Goal: Task Accomplishment & Management: Use online tool/utility

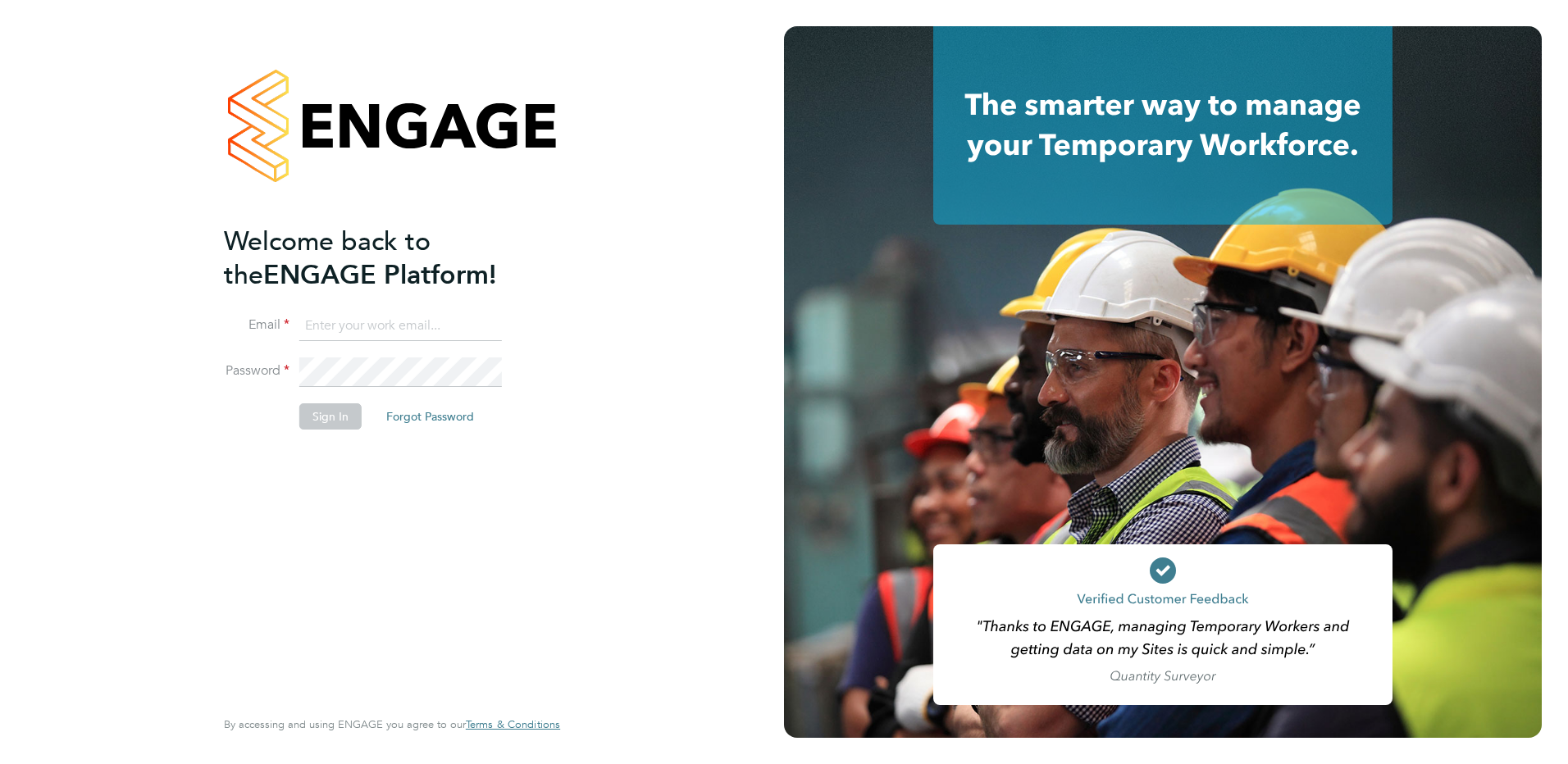
type input "[EMAIL_ADDRESS][DOMAIN_NAME]"
click at [335, 418] on button "Sign In" at bounding box center [330, 417] width 62 height 26
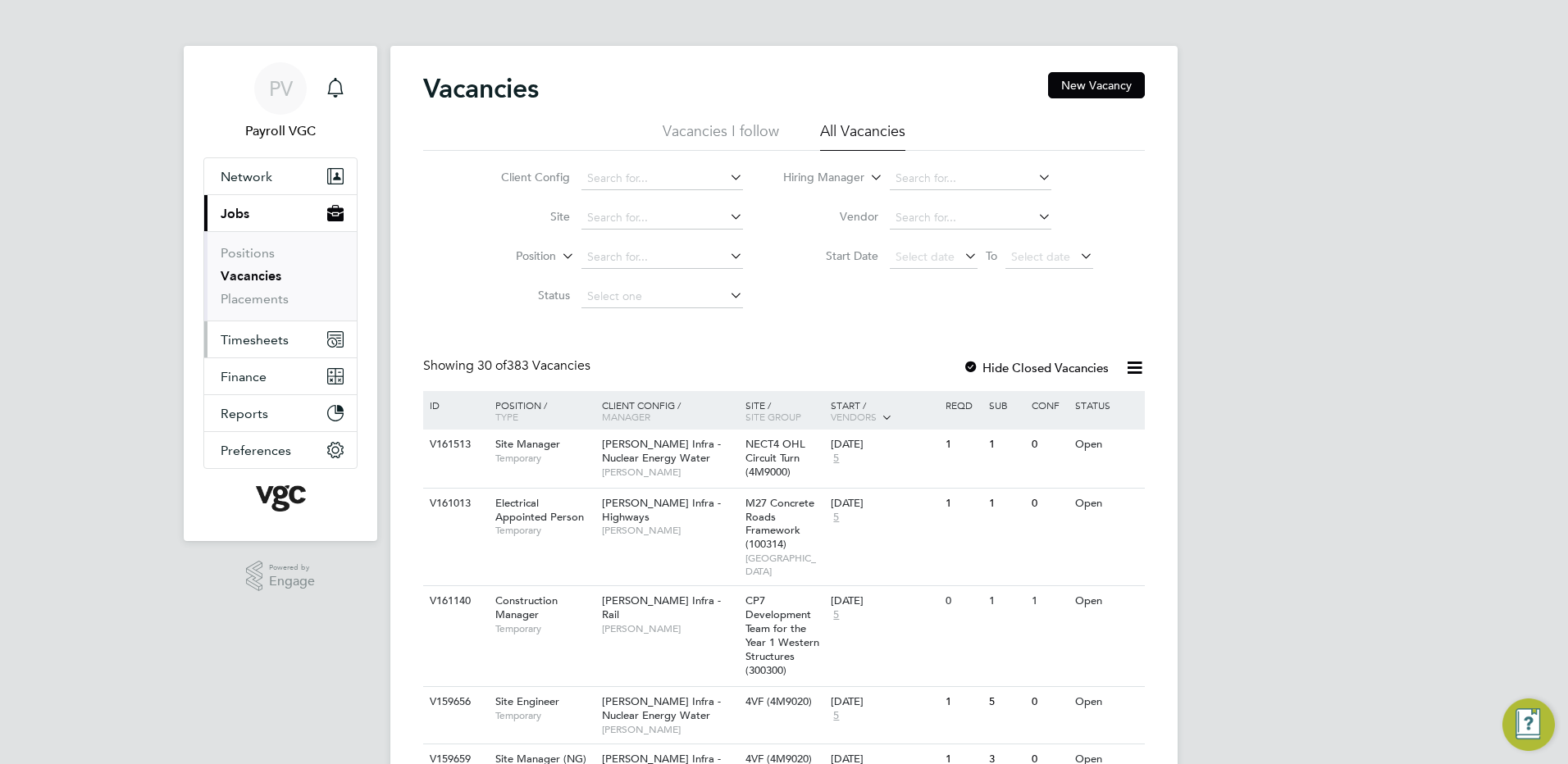
click at [239, 339] on span "Timesheets" at bounding box center [254, 340] width 68 height 16
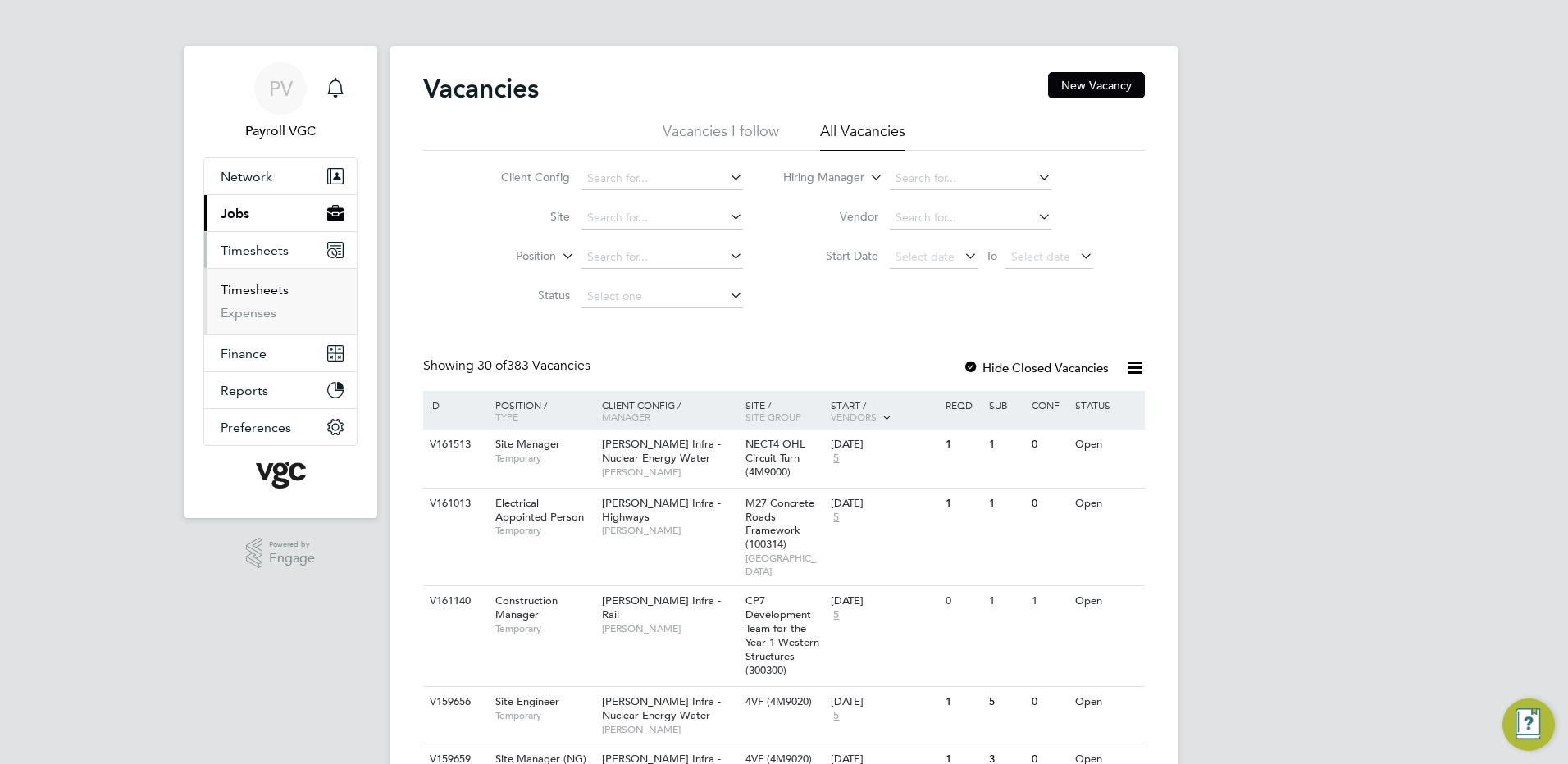
click at [250, 288] on link "Timesheets" at bounding box center [254, 289] width 68 height 16
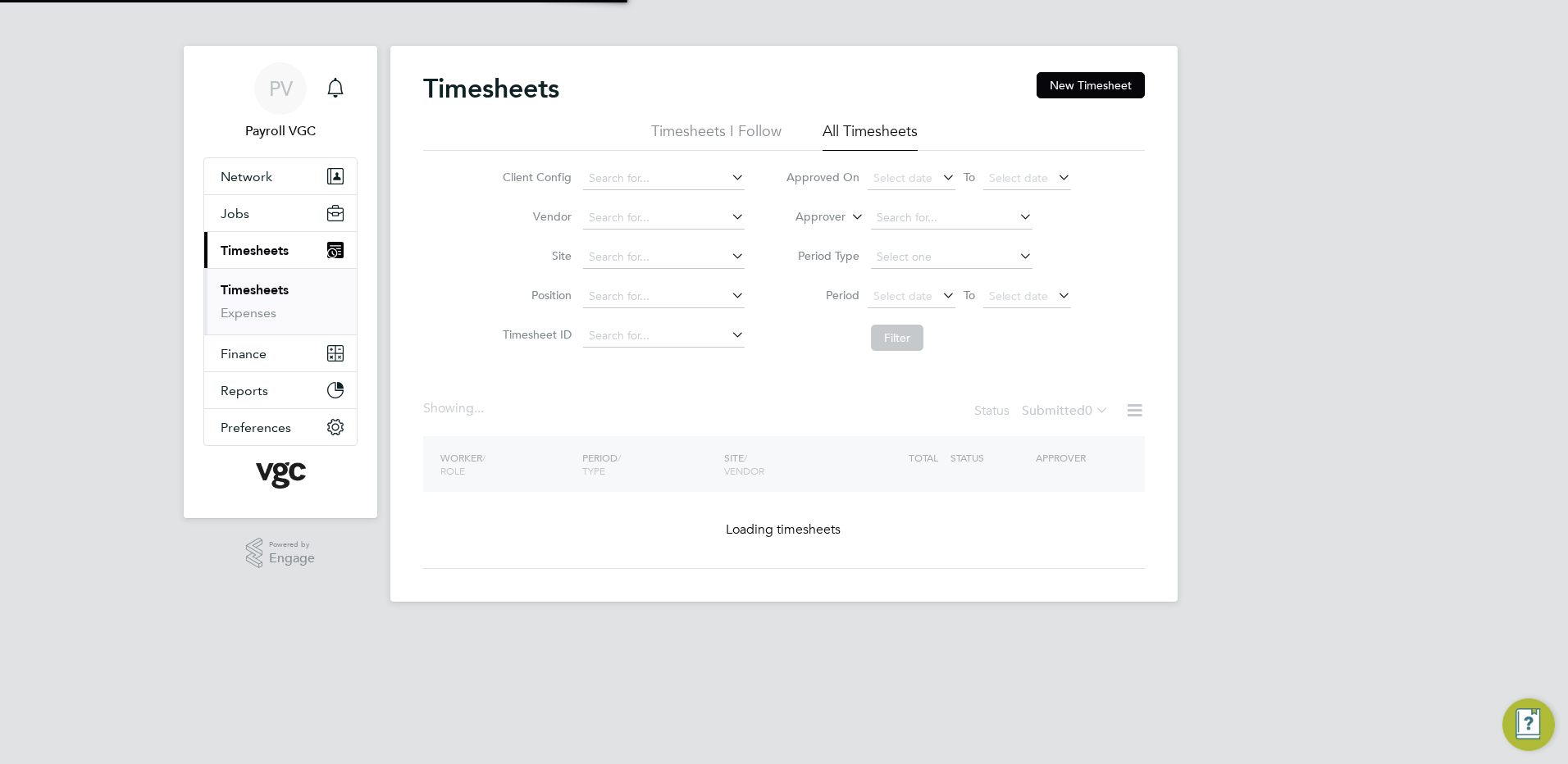
click at [1132, 412] on icon at bounding box center [1134, 410] width 20 height 20
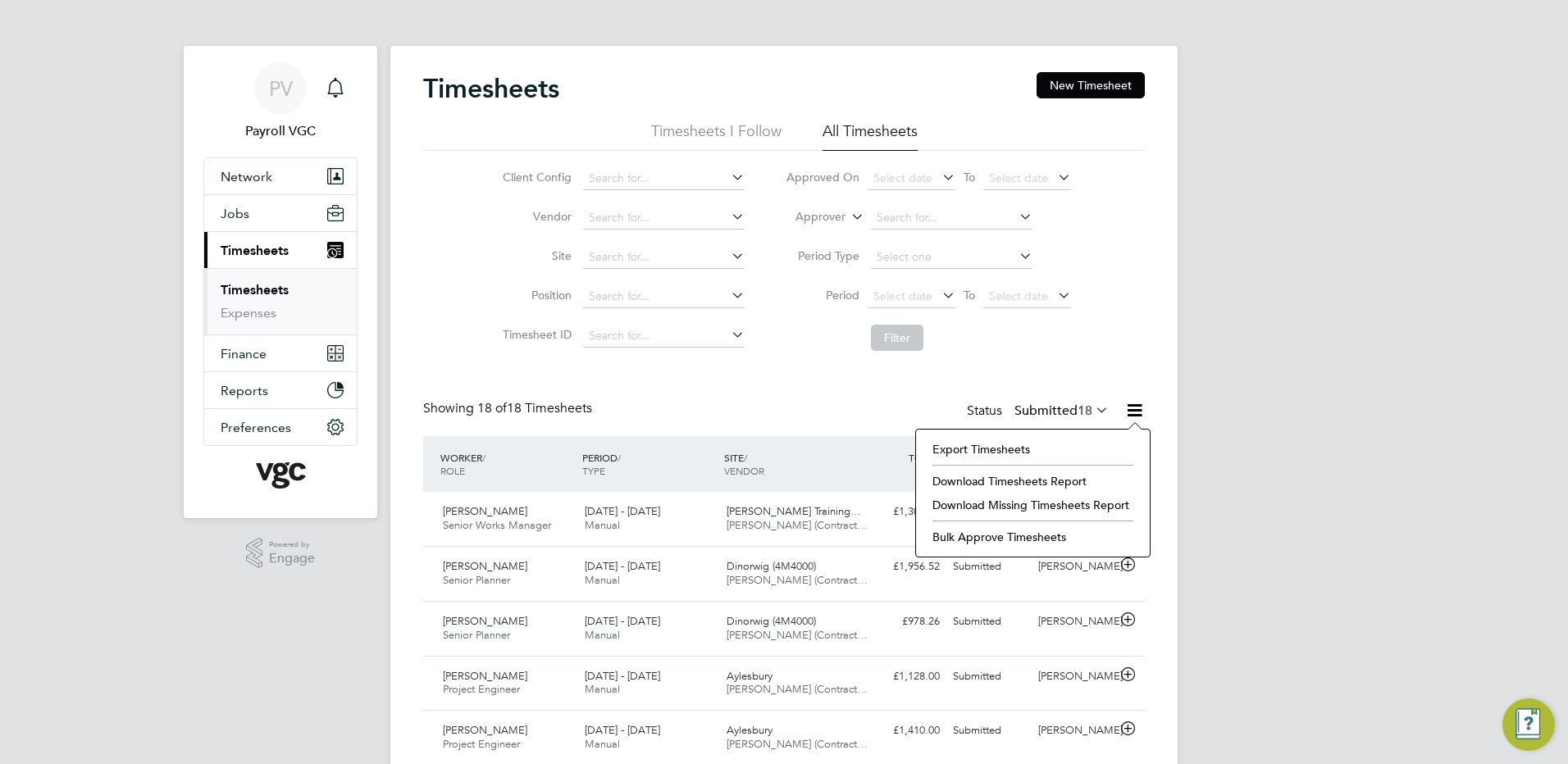
click at [1021, 463] on li at bounding box center [1033, 462] width 201 height 5
click at [1016, 450] on li "Export Timesheets" at bounding box center [1033, 449] width 218 height 23
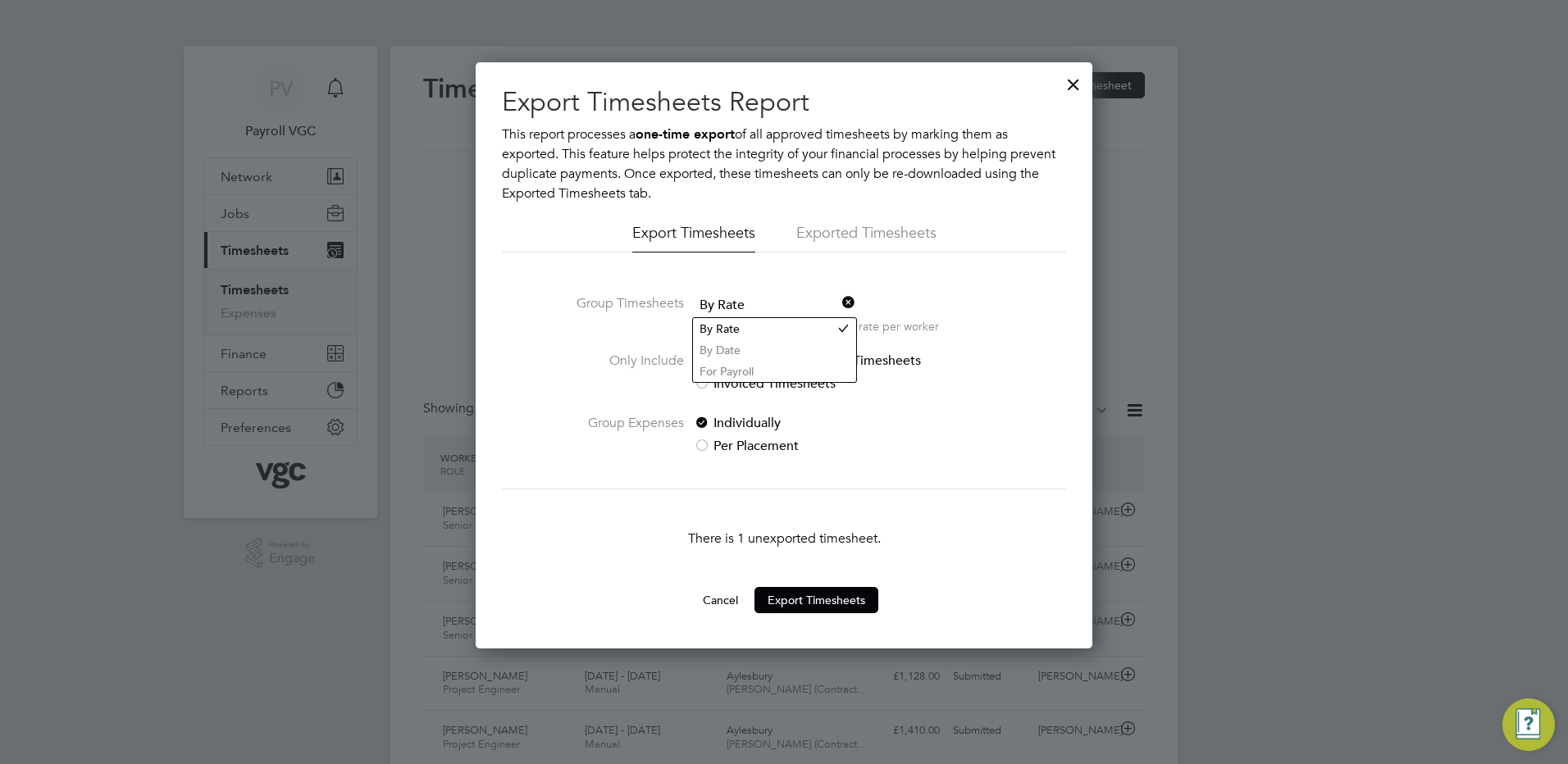
click at [773, 310] on span "By Rate" at bounding box center [775, 305] width 162 height 24
click at [744, 349] on li "By Date" at bounding box center [774, 350] width 163 height 21
click at [728, 597] on button "Cancel" at bounding box center [720, 600] width 61 height 26
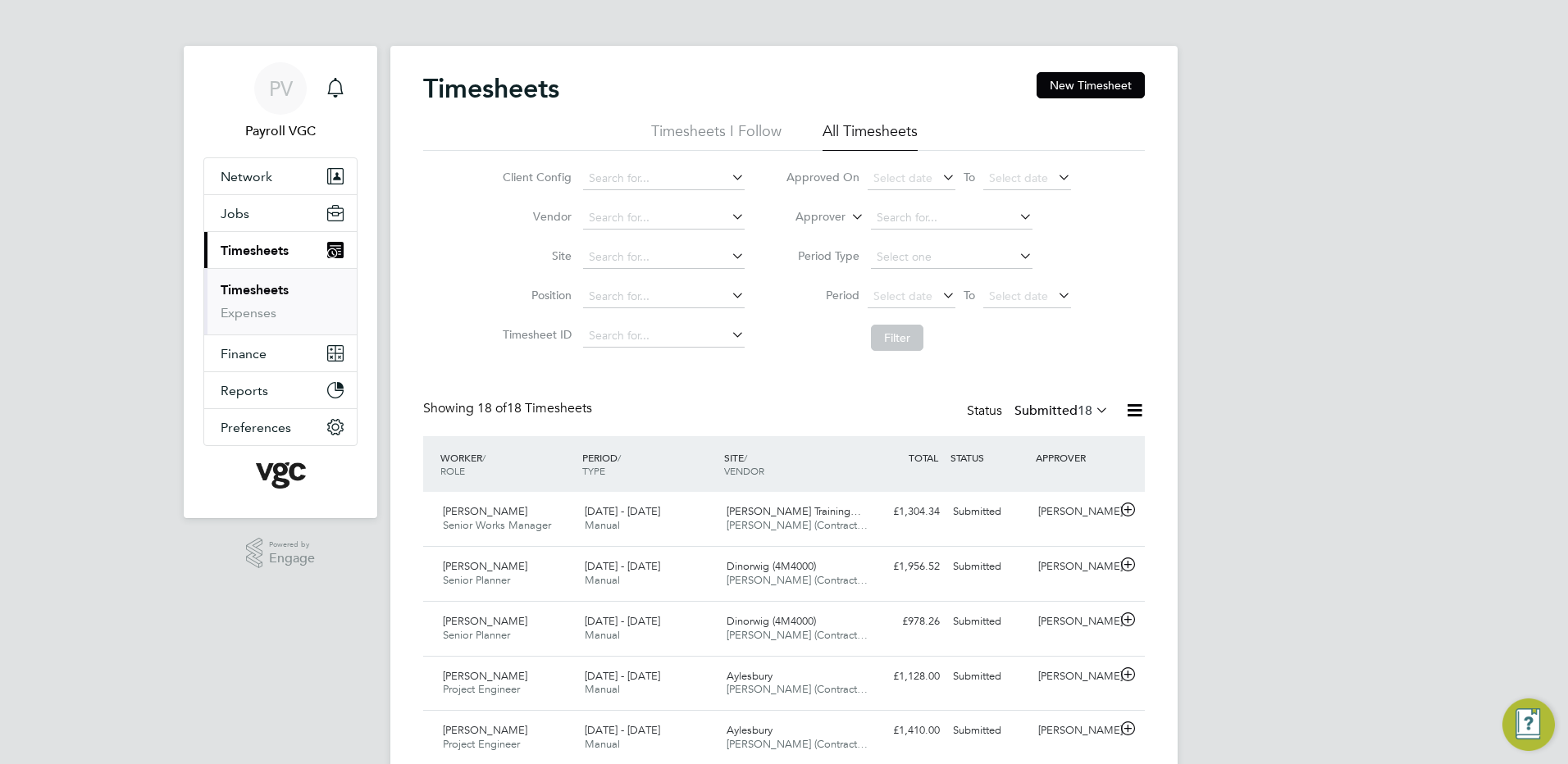
click at [832, 221] on label "Approver" at bounding box center [808, 218] width 74 height 17
click at [811, 234] on li "Worker" at bounding box center [804, 235] width 81 height 21
click at [909, 218] on input at bounding box center [952, 218] width 162 height 23
paste input "Olaniyi Ogunbunmi"
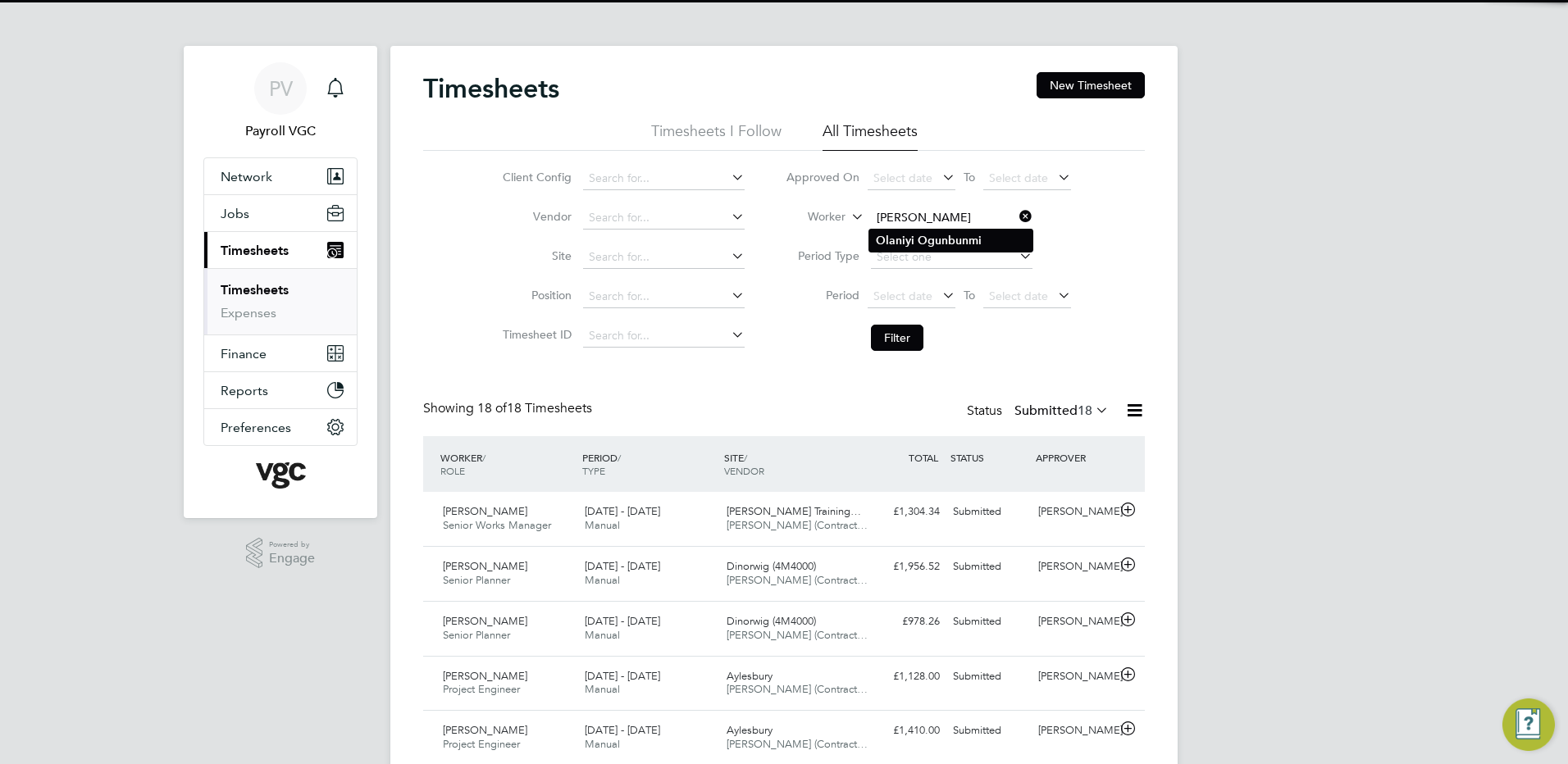
type input "Olaniyi Ogunbunmi"
click at [922, 241] on b "Ogunbunmi" at bounding box center [949, 240] width 64 height 14
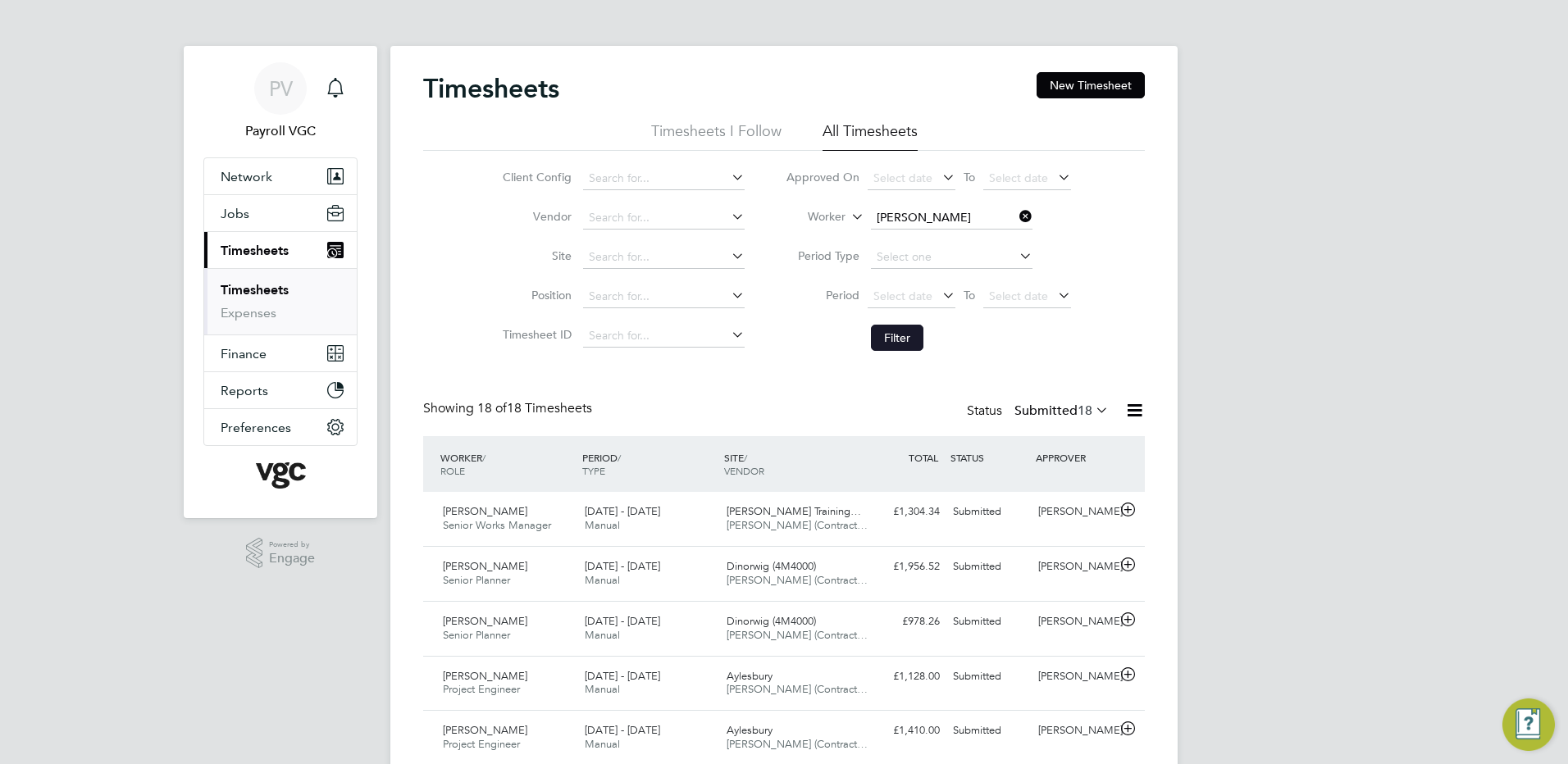
click at [907, 332] on button "Filter" at bounding box center [897, 338] width 52 height 26
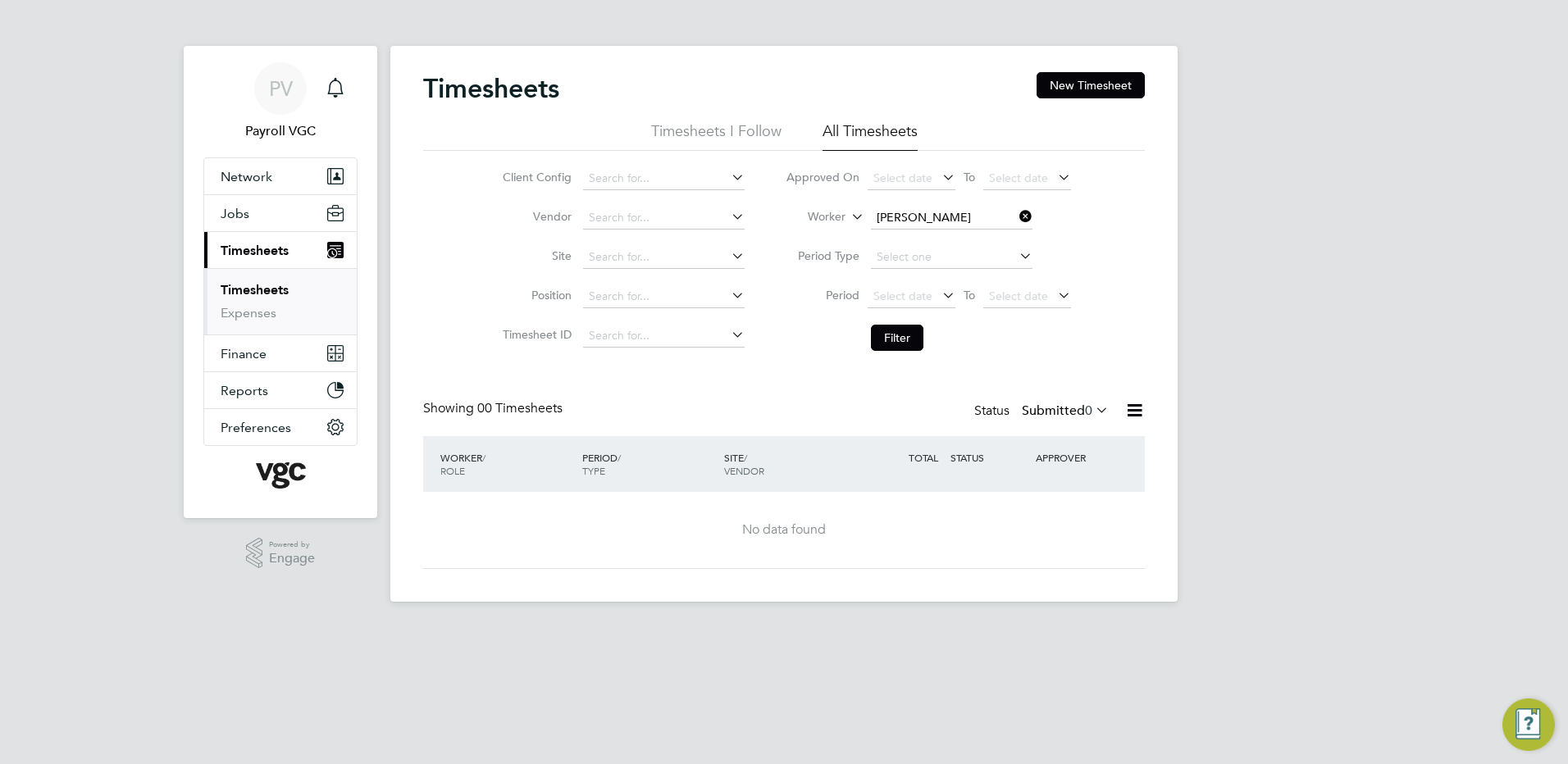
click at [1060, 410] on label "Submitted 0" at bounding box center [1065, 411] width 87 height 17
click at [1069, 510] on li "Approved" at bounding box center [1055, 509] width 75 height 23
